Goal: Task Accomplishment & Management: Complete application form

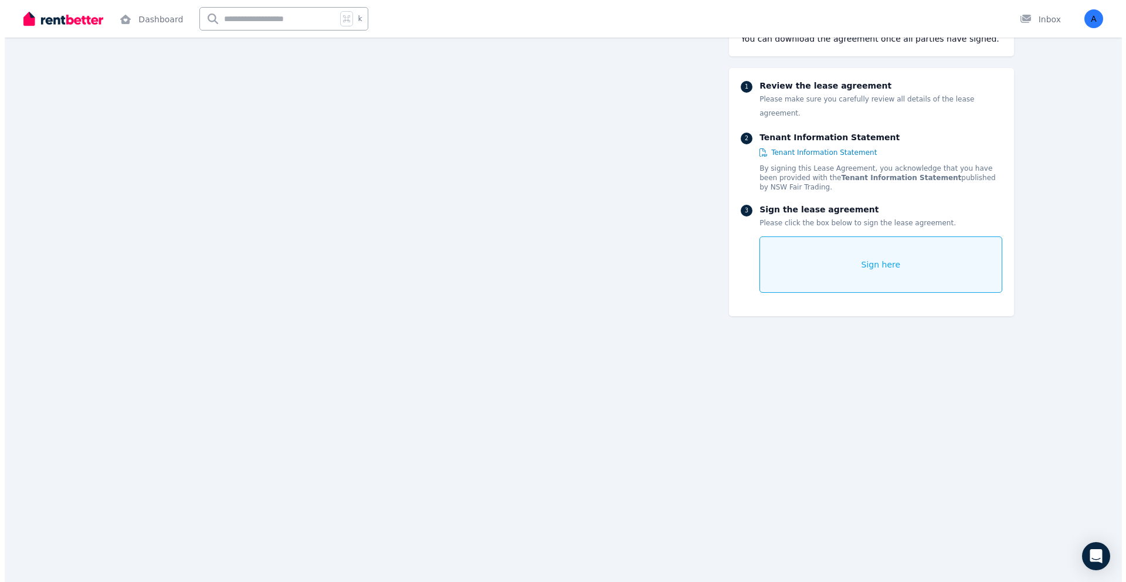
scroll to position [14896, 0]
click at [881, 236] on div "Sign here" at bounding box center [876, 264] width 242 height 56
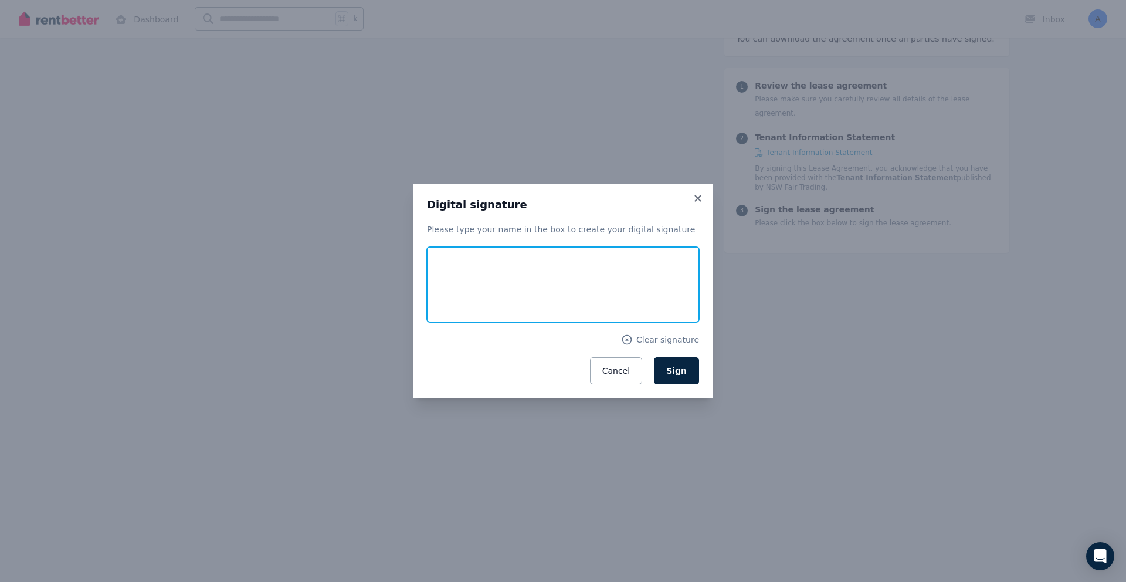
click at [491, 297] on input "text" at bounding box center [563, 284] width 272 height 75
type input "**********"
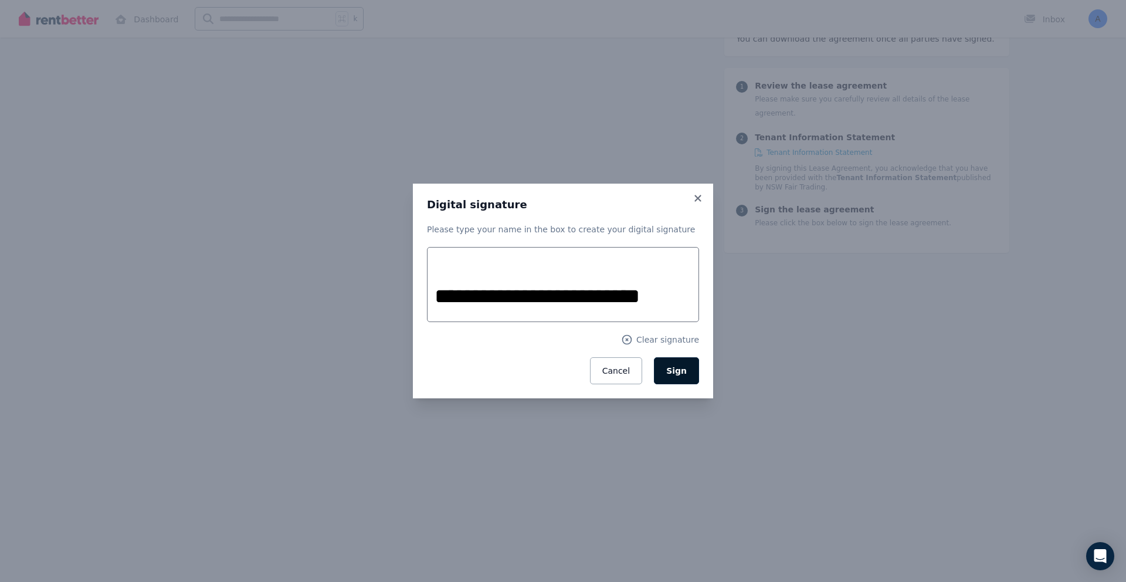
scroll to position [0, 0]
click at [689, 374] on button "Sign" at bounding box center [676, 370] width 45 height 27
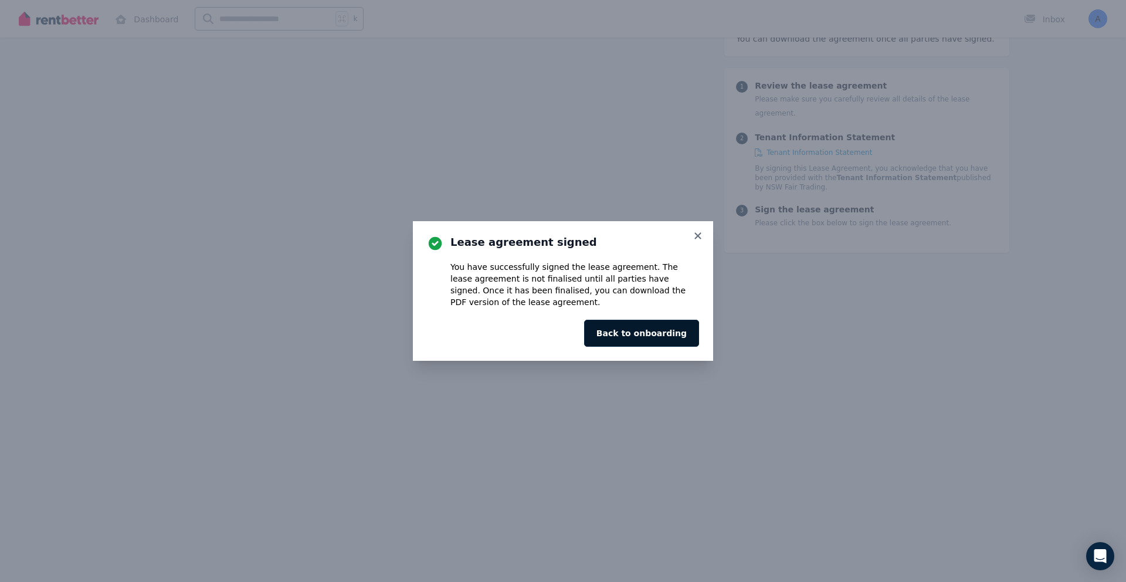
click at [671, 338] on button "Back to onboarding" at bounding box center [641, 333] width 115 height 27
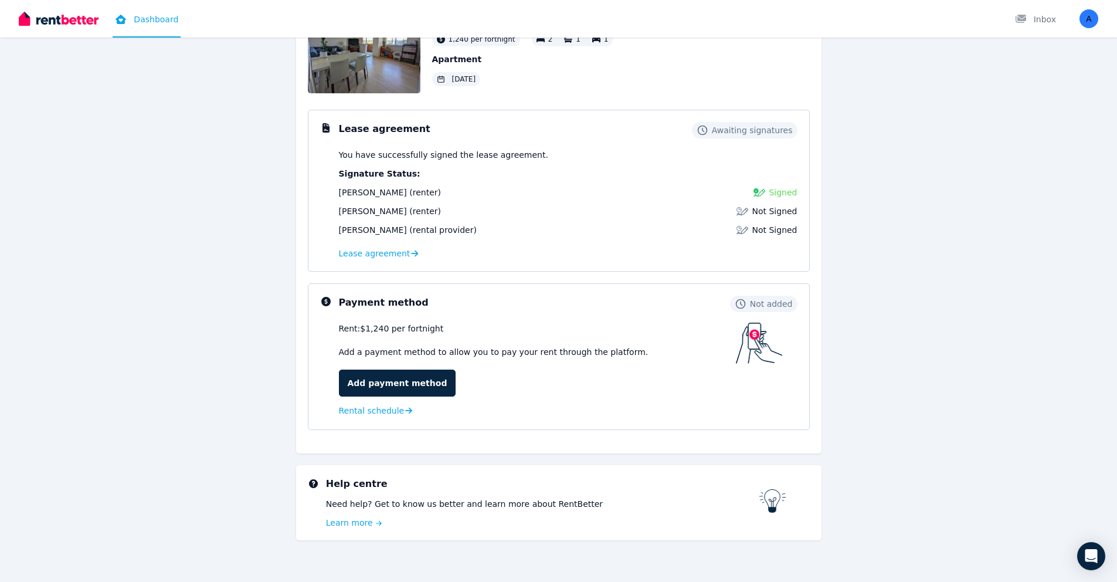
scroll to position [101, 0]
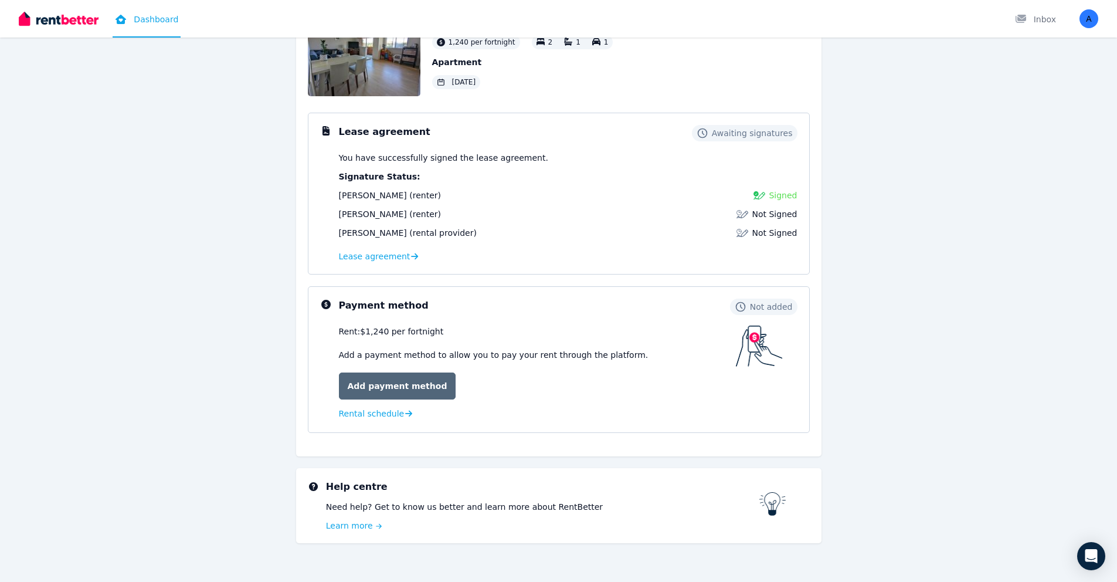
click at [405, 396] on link "Add payment method" at bounding box center [397, 385] width 117 height 27
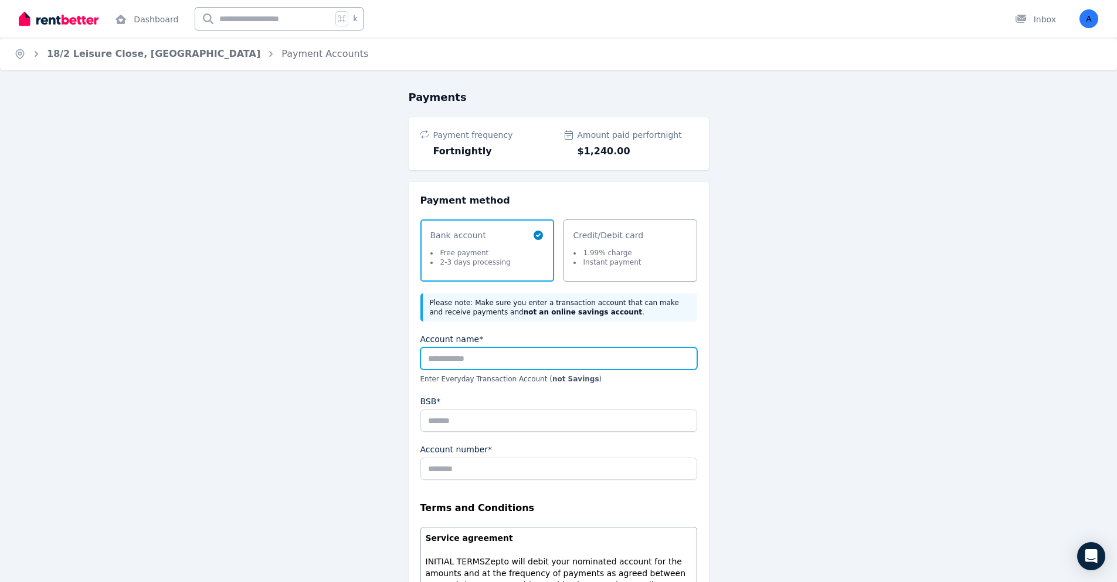
click at [479, 362] on input "Account name*" at bounding box center [558, 358] width 277 height 22
click at [479, 361] on input "Account name*" at bounding box center [558, 358] width 277 height 22
type input "**********"
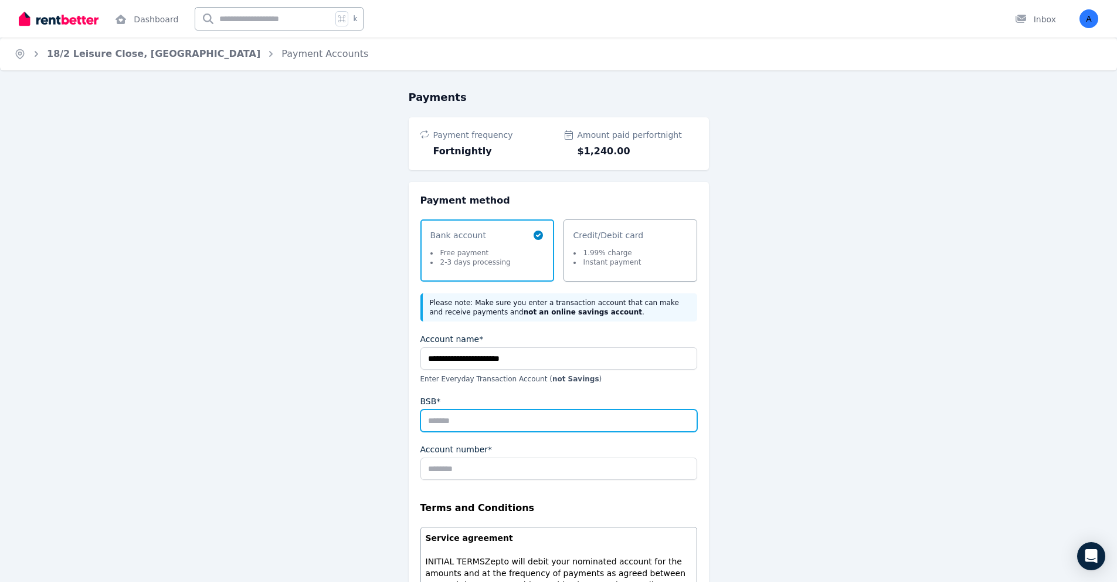
click at [507, 428] on input "BSB*" at bounding box center [558, 420] width 277 height 22
type input "******"
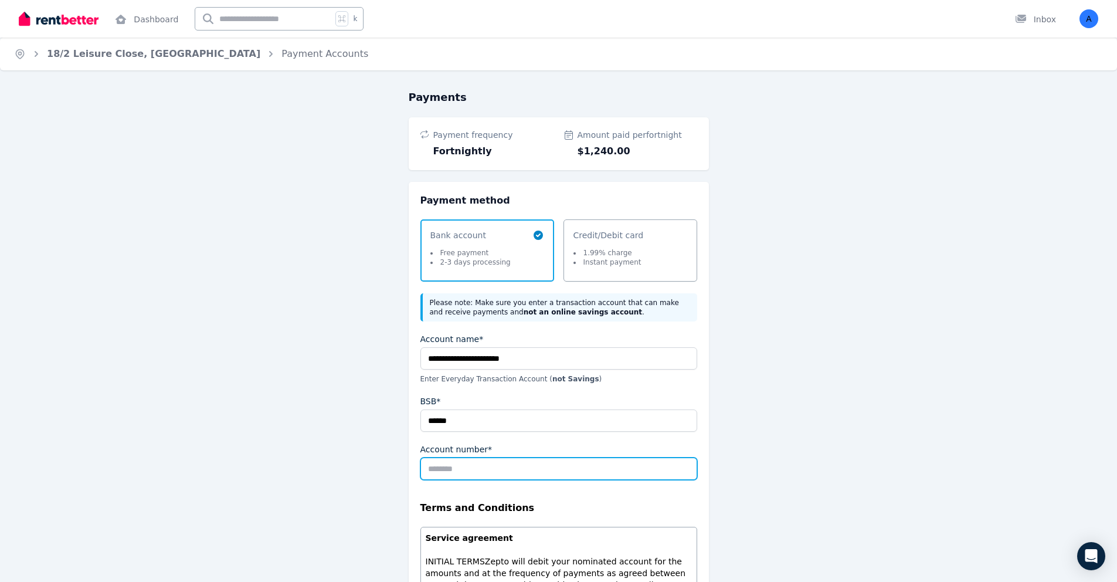
click at [500, 473] on input "Account number*" at bounding box center [558, 468] width 277 height 22
type input "********"
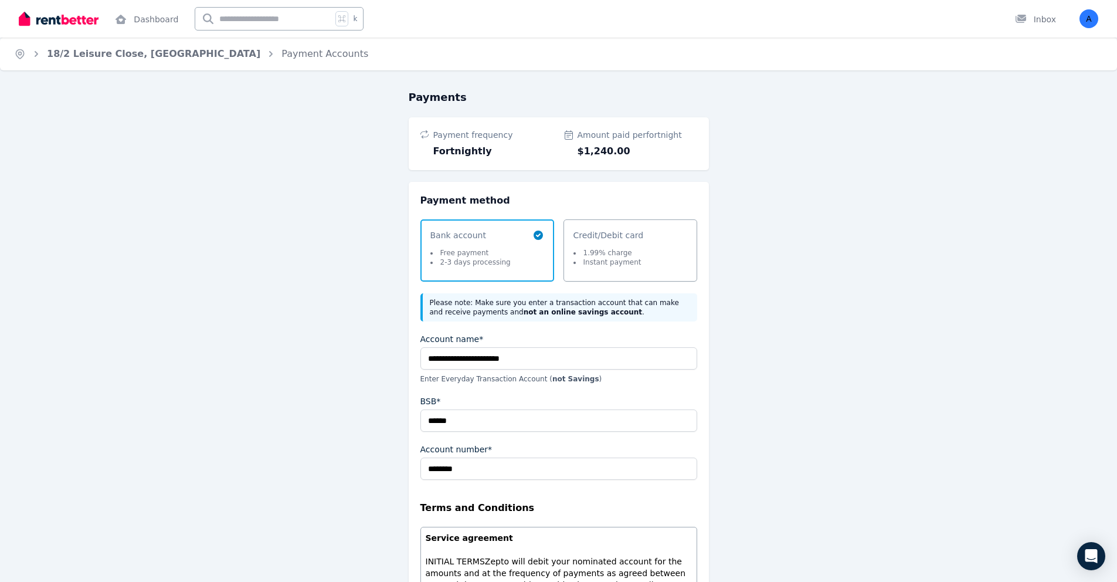
click at [621, 503] on legend "Terms and Conditions" at bounding box center [558, 508] width 277 height 14
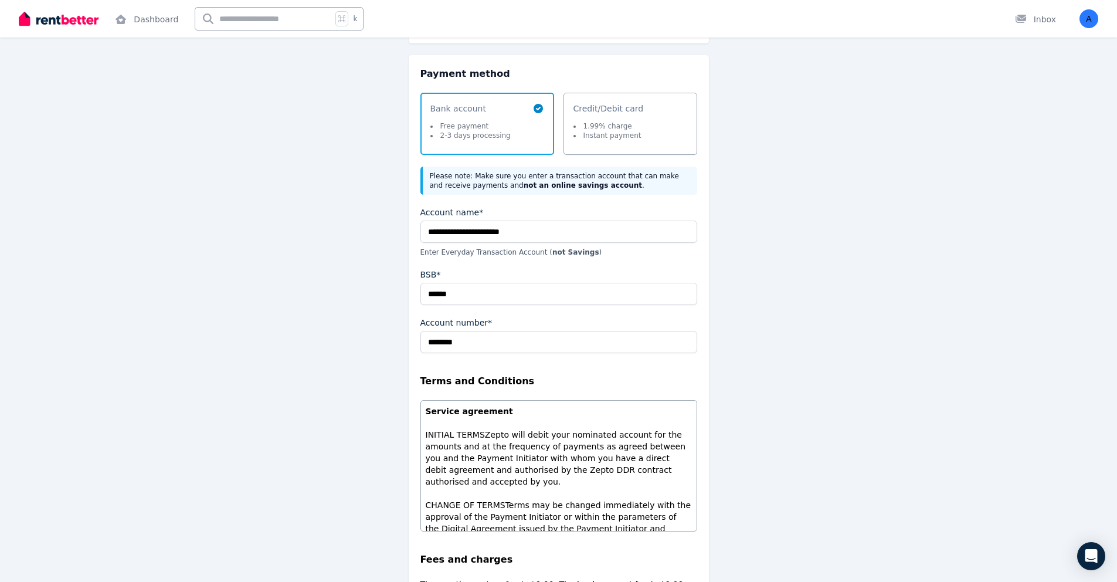
scroll to position [266, 0]
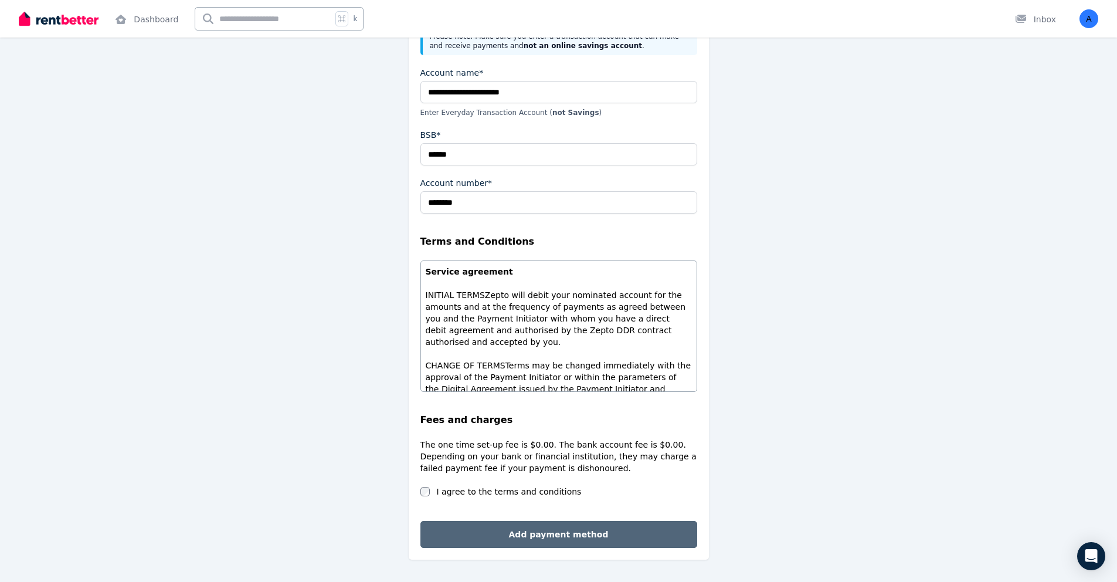
click at [602, 541] on button "Add payment method" at bounding box center [558, 534] width 277 height 27
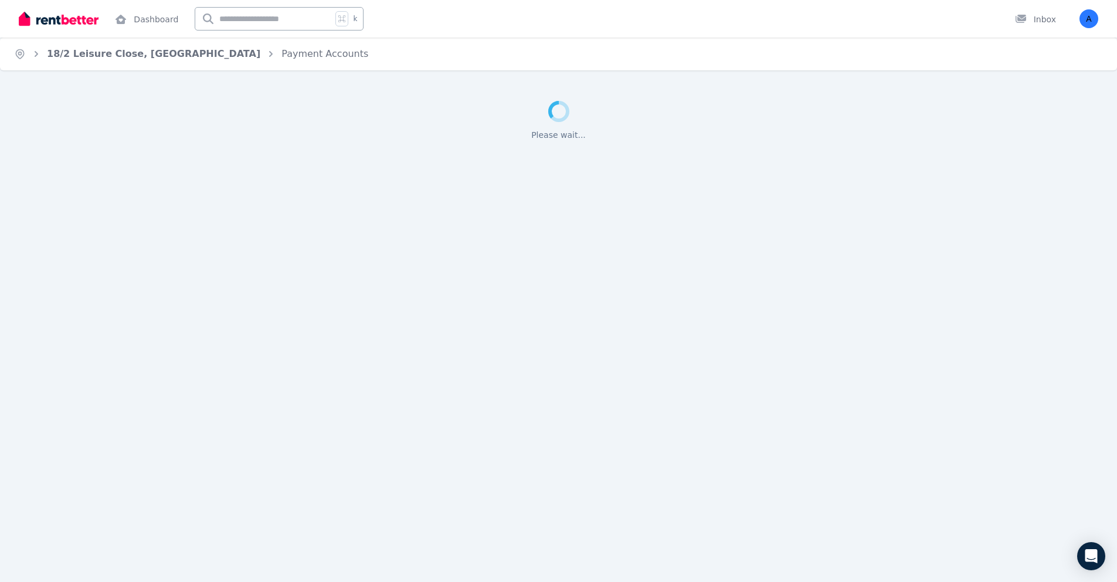
scroll to position [0, 0]
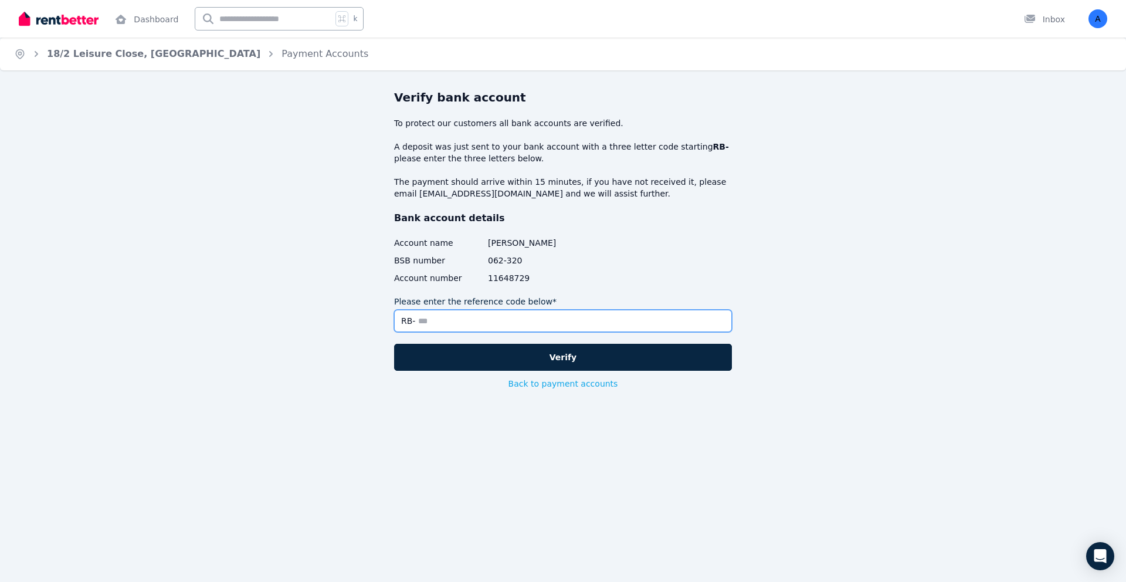
click at [489, 326] on input "Please enter the reference code below*" at bounding box center [563, 321] width 338 height 22
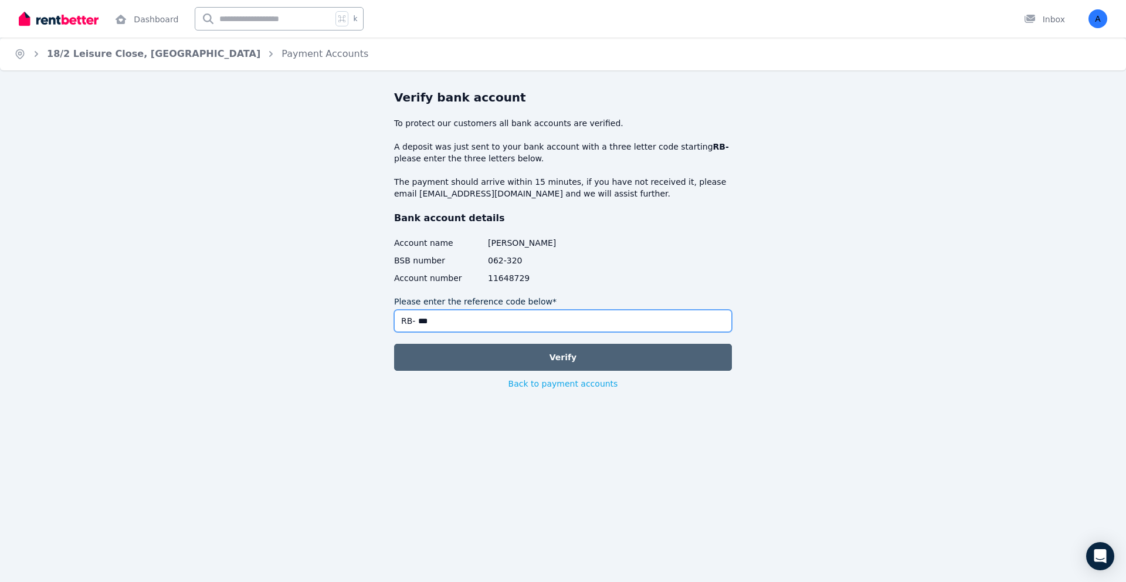
type input "***"
click at [532, 360] on button "Verify" at bounding box center [563, 357] width 338 height 27
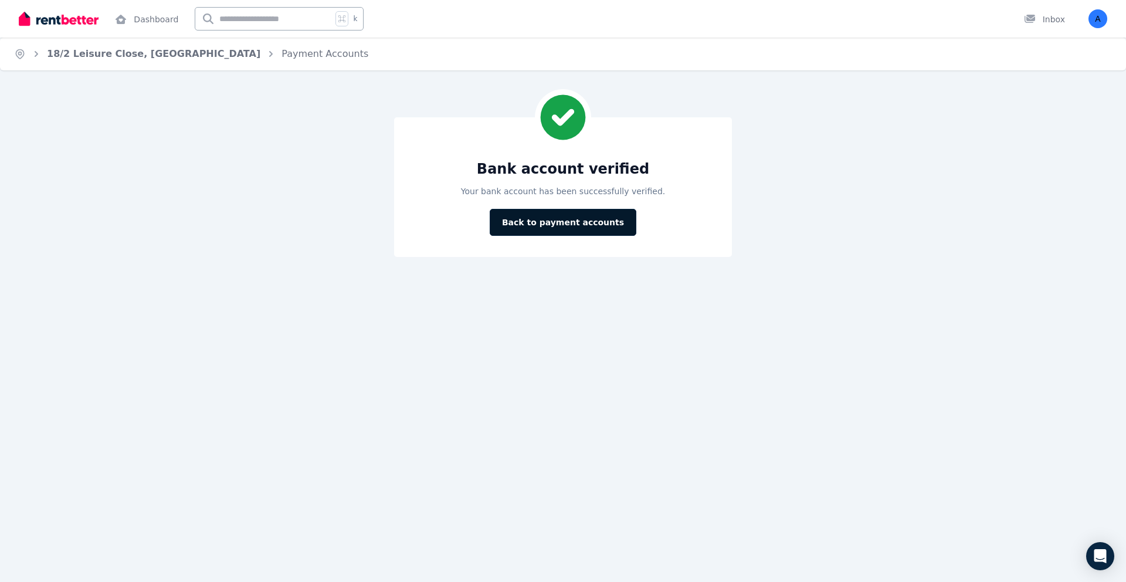
click at [539, 228] on button "Back to payment accounts" at bounding box center [563, 222] width 147 height 27
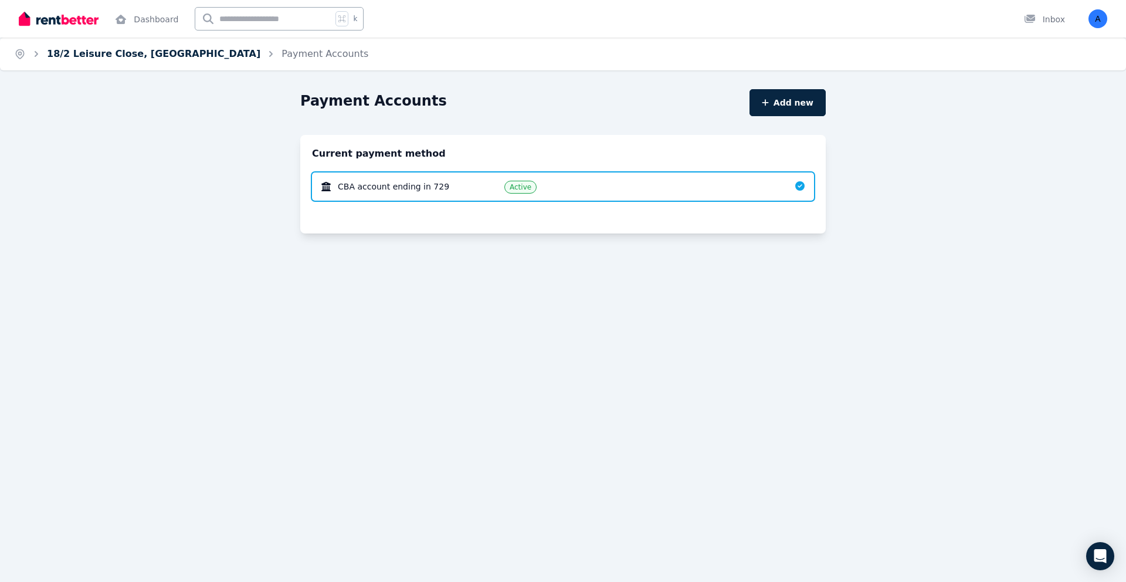
click at [180, 53] on link "18/2 Leisure Close, [GEOGRAPHIC_DATA]" at bounding box center [153, 53] width 213 height 11
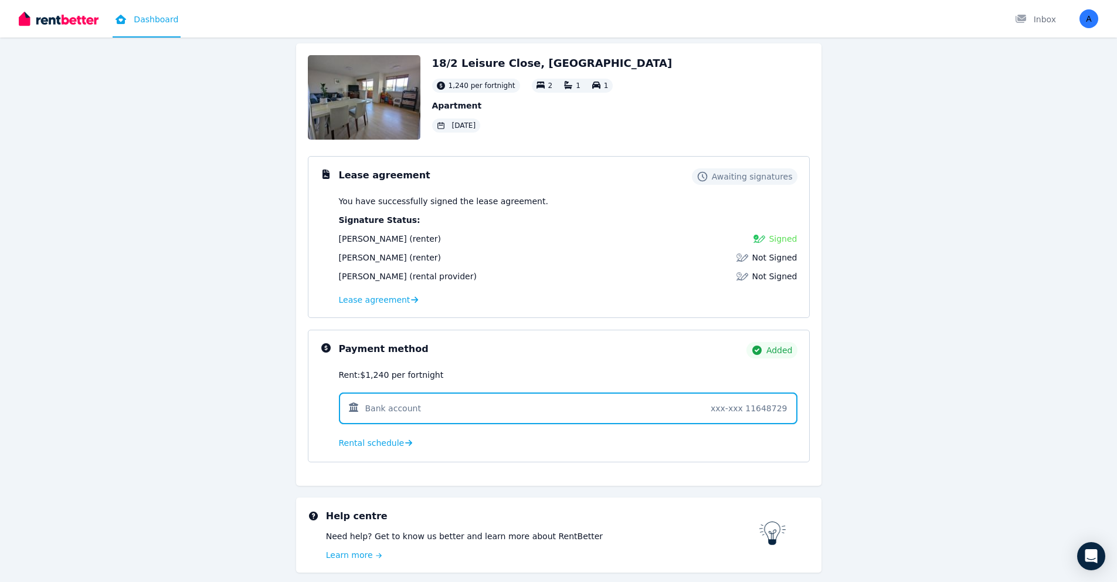
scroll to position [56, 0]
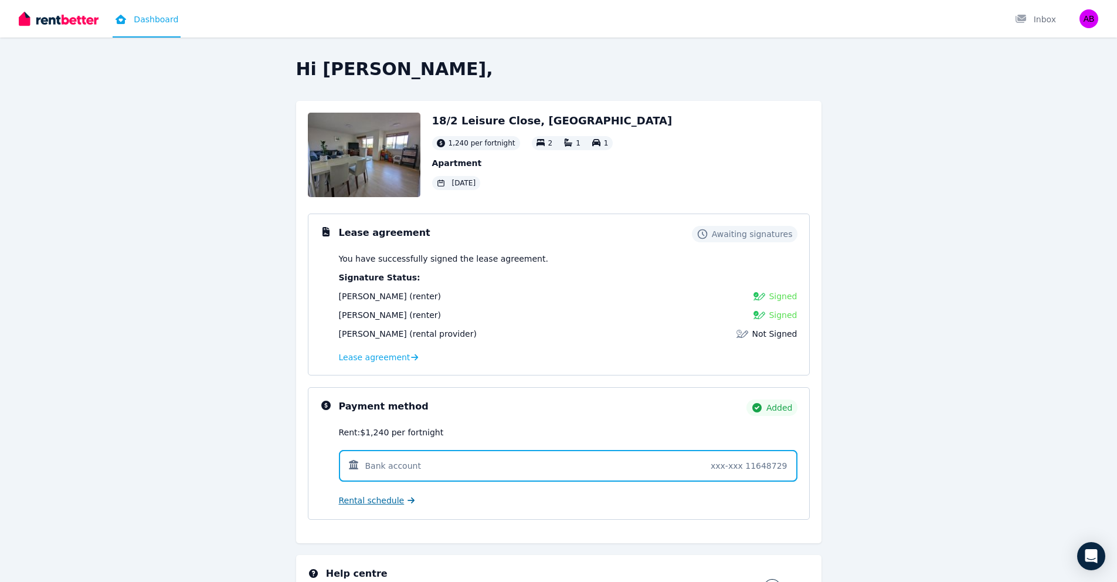
click at [358, 501] on span "Rental schedule" at bounding box center [372, 500] width 66 height 12
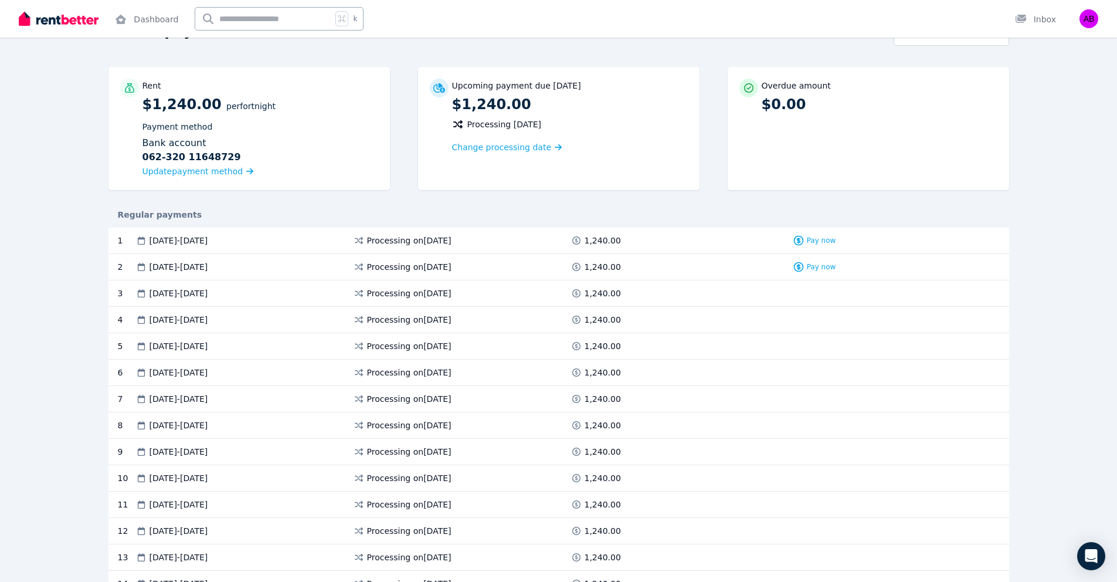
scroll to position [87, 0]
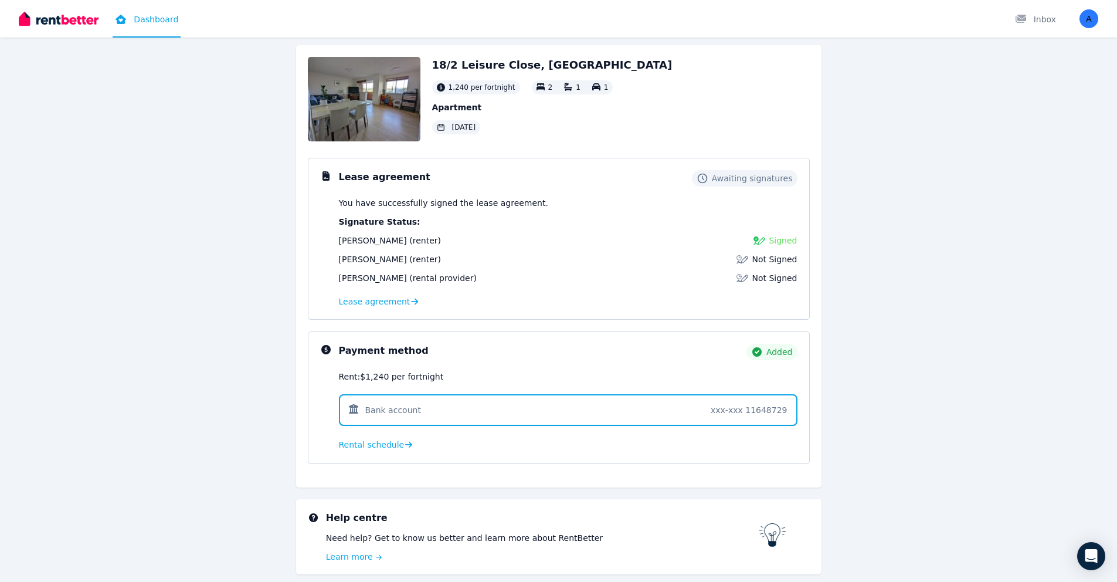
click at [140, 14] on link "Dashboard" at bounding box center [147, 19] width 68 height 38
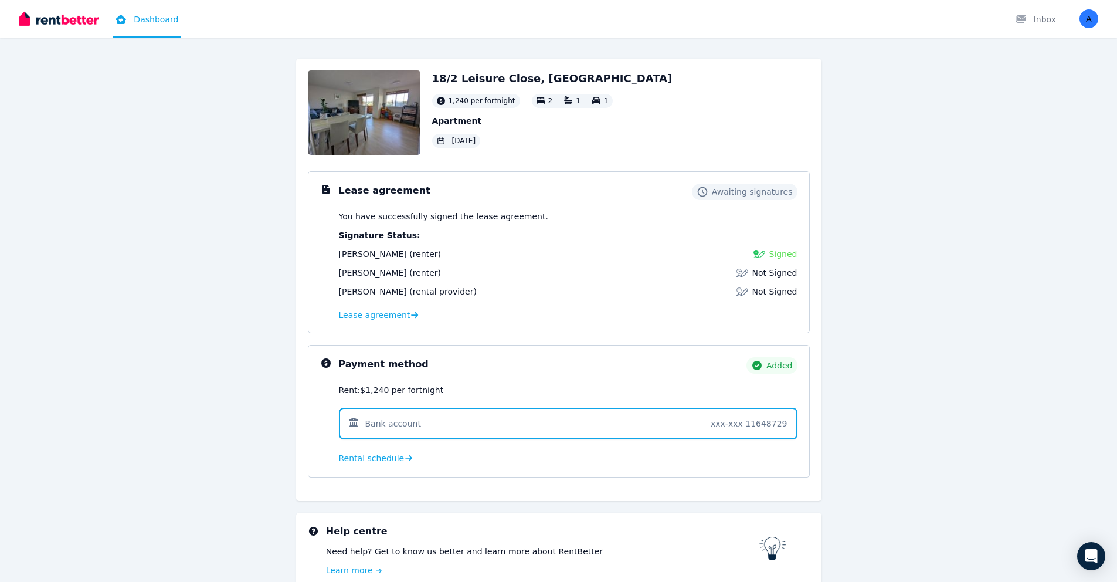
scroll to position [44, 0]
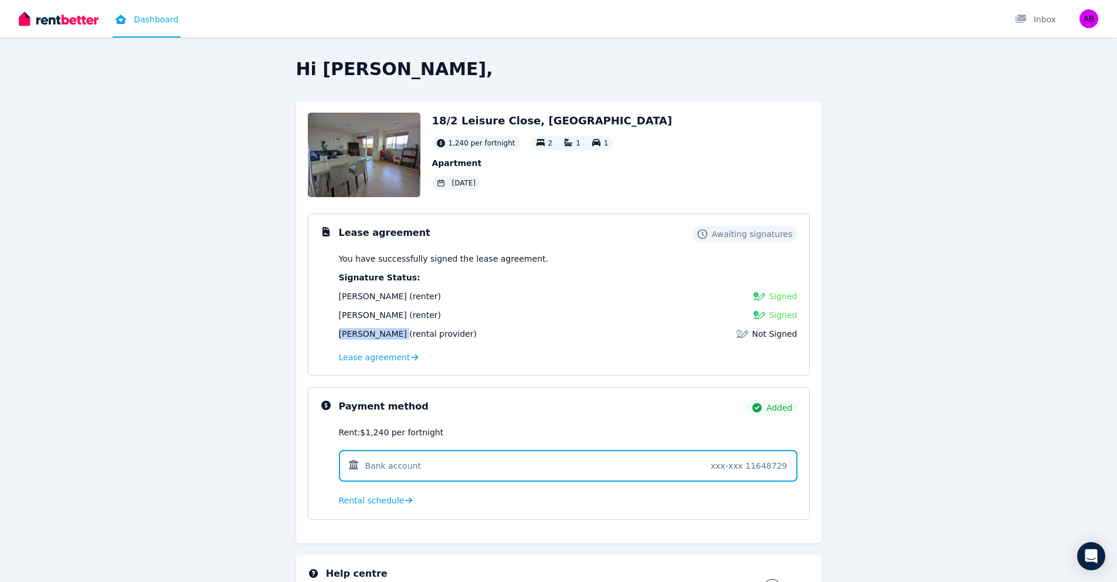
drag, startPoint x: 393, startPoint y: 335, endPoint x: 331, endPoint y: 334, distance: 62.2
click at [331, 334] on div "Lease agreement Awaiting signatures You have successfully signed the lease agre…" at bounding box center [558, 294] width 477 height 137
